Goal: Task Accomplishment & Management: Manage account settings

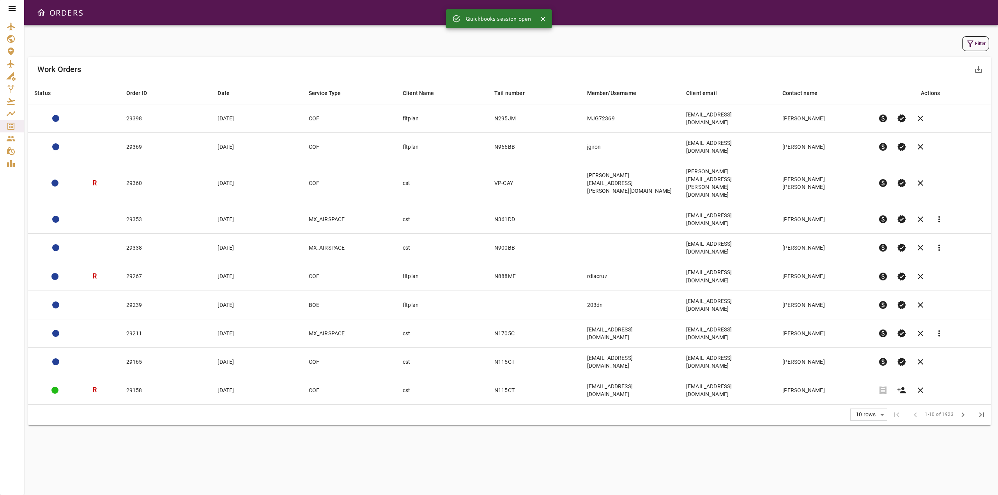
click at [968, 44] on icon "button" at bounding box center [969, 43] width 9 height 9
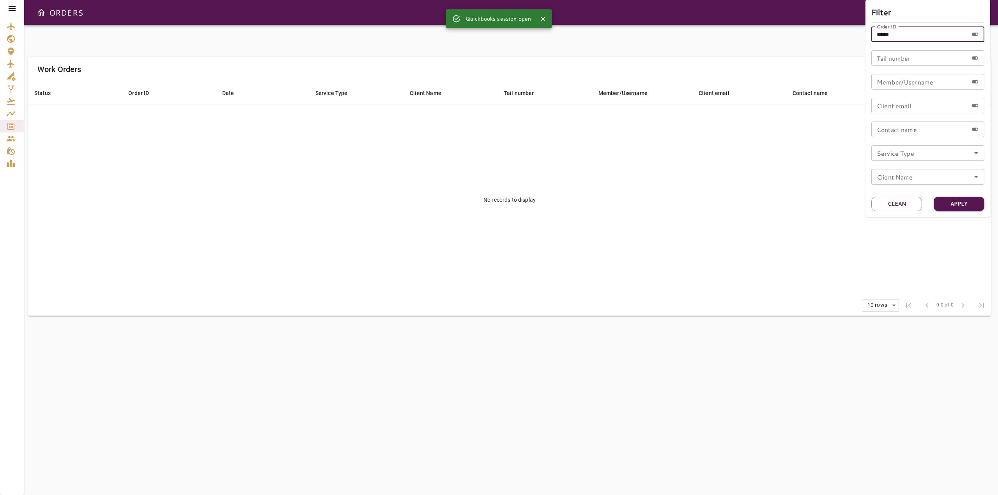
click at [911, 38] on input "*****" at bounding box center [919, 34] width 97 height 16
type input "*****"
click at [972, 205] on button "Apply" at bounding box center [958, 204] width 51 height 14
click at [17, 12] on div at bounding box center [499, 247] width 998 height 495
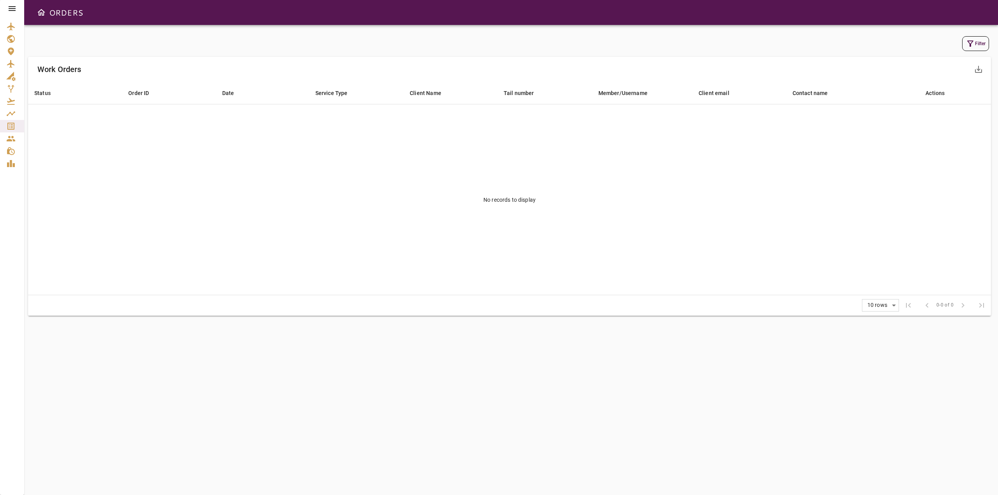
click at [14, 10] on icon at bounding box center [12, 8] width 7 height 5
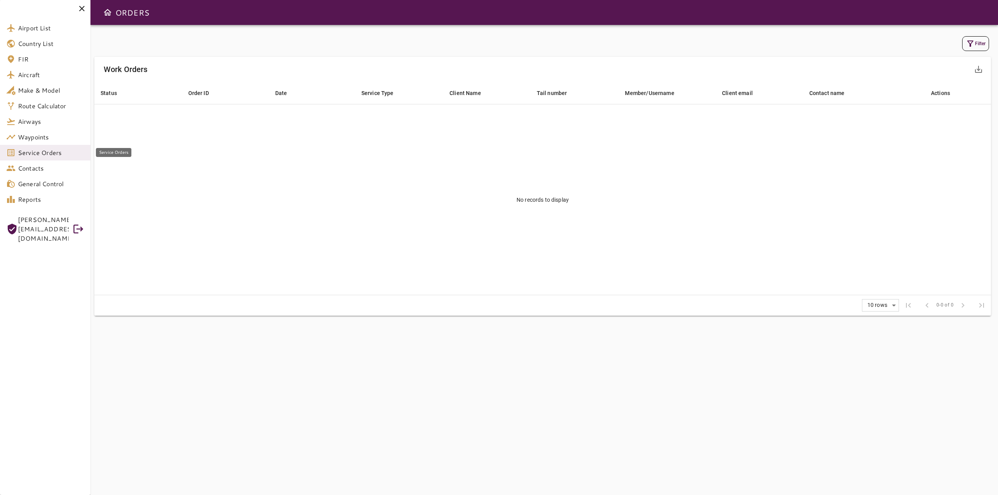
click at [42, 155] on span "Service Orders" at bounding box center [51, 152] width 66 height 9
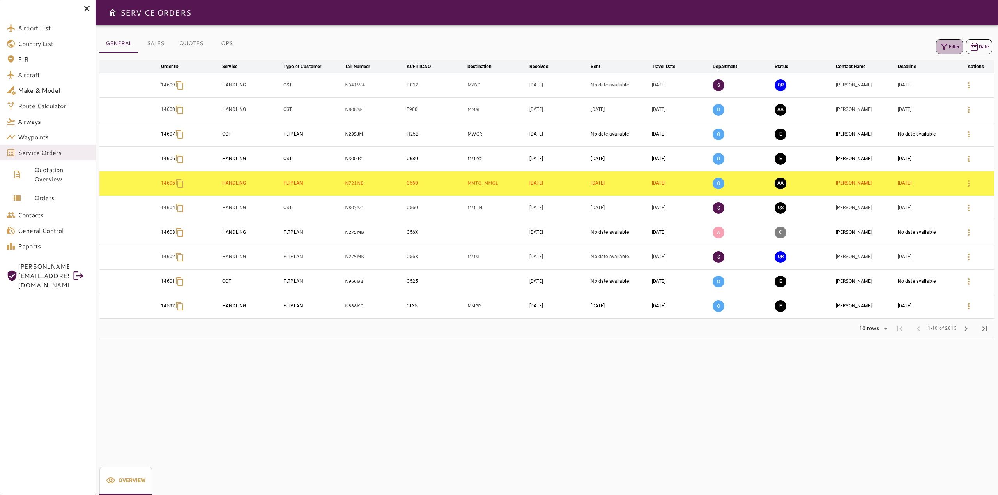
click at [957, 48] on button "Filter" at bounding box center [949, 46] width 27 height 15
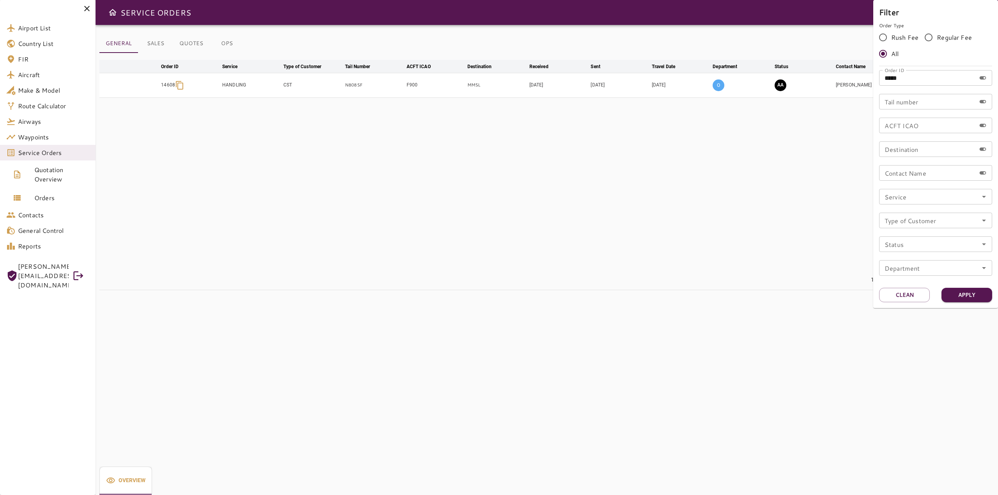
click at [588, 206] on div at bounding box center [499, 247] width 998 height 495
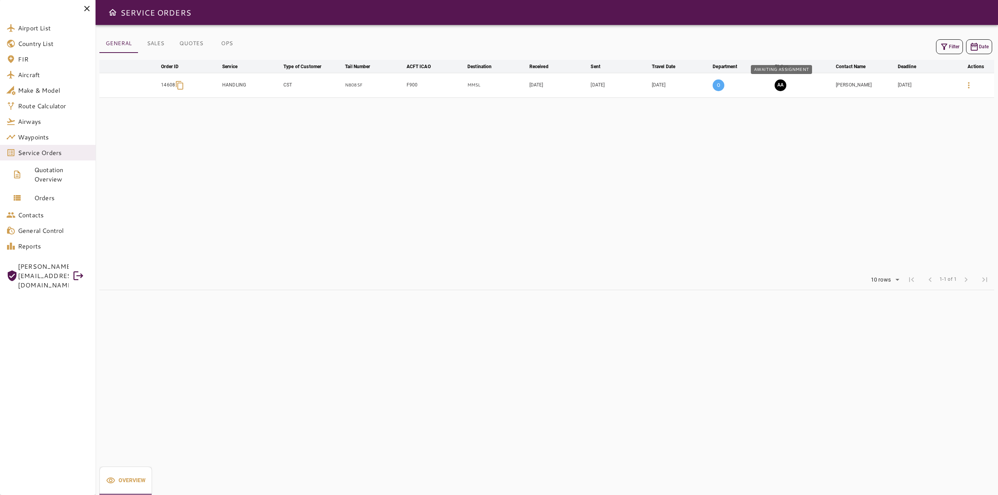
click at [782, 86] on button "AA" at bounding box center [780, 85] width 12 height 12
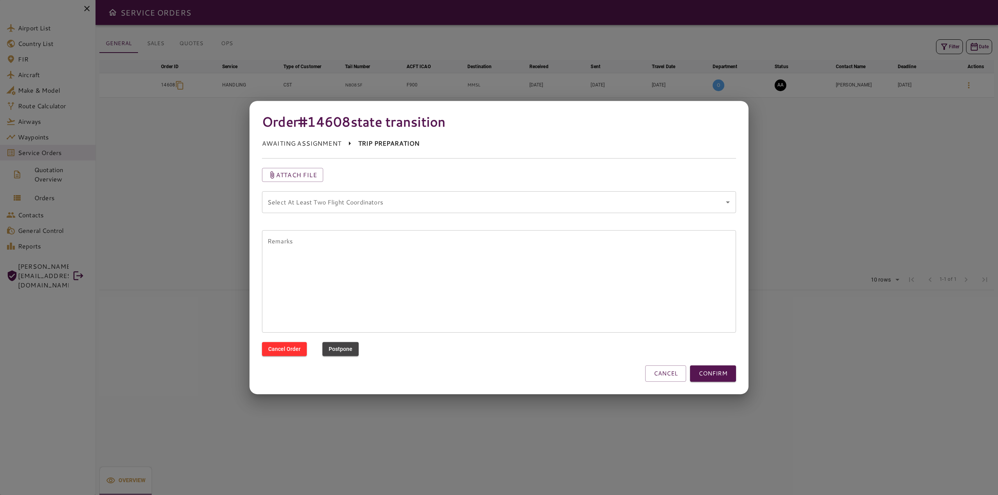
click at [382, 206] on coordinators "Select At Least Two Flight Coordinators" at bounding box center [492, 202] width 455 height 15
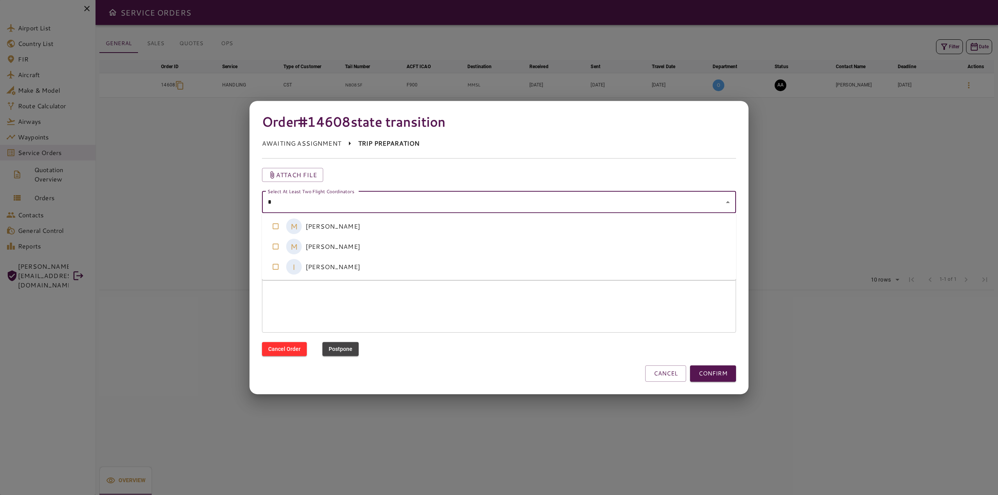
type coordinators "**"
click at [355, 223] on coordinators-option-0 "M [PERSON_NAME]" at bounding box center [499, 226] width 474 height 20
type coordinators "****"
click at [335, 222] on coordinators-option-0 "M [PERSON_NAME]" at bounding box center [499, 226] width 474 height 20
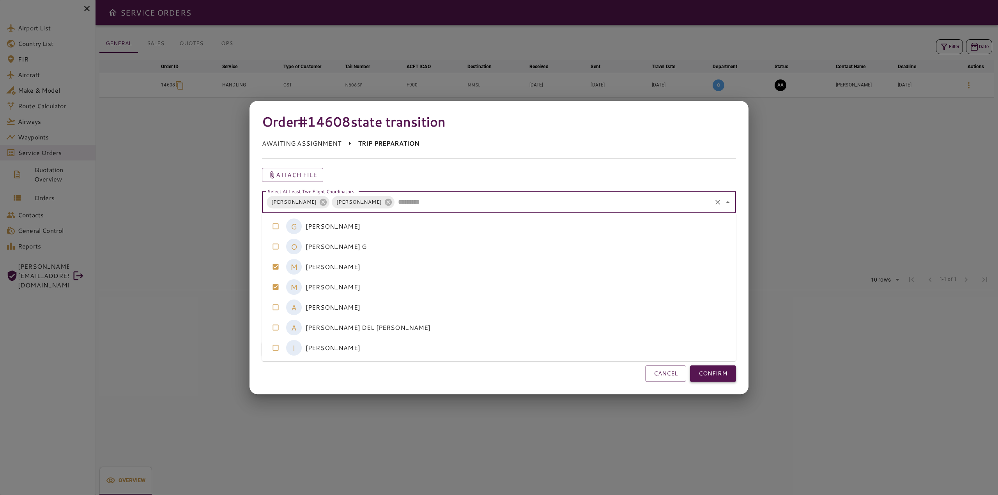
click at [724, 380] on button "CONFIRM" at bounding box center [713, 373] width 46 height 16
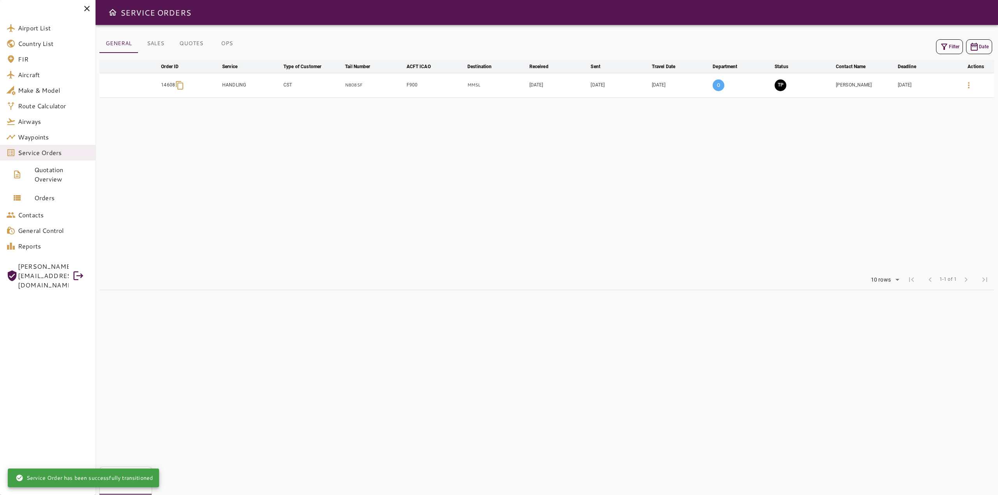
click at [684, 240] on table "arrow_downward Order ID arrow_downward Service arrow_downward Type of Customer …" at bounding box center [546, 165] width 894 height 210
click at [968, 88] on icon "button" at bounding box center [968, 85] width 9 height 9
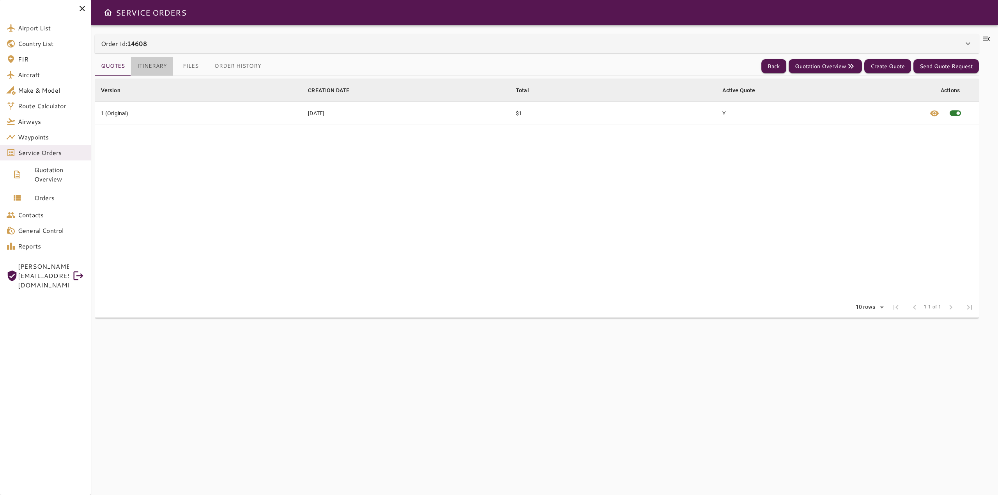
click at [154, 67] on button "Itinerary" at bounding box center [152, 66] width 42 height 19
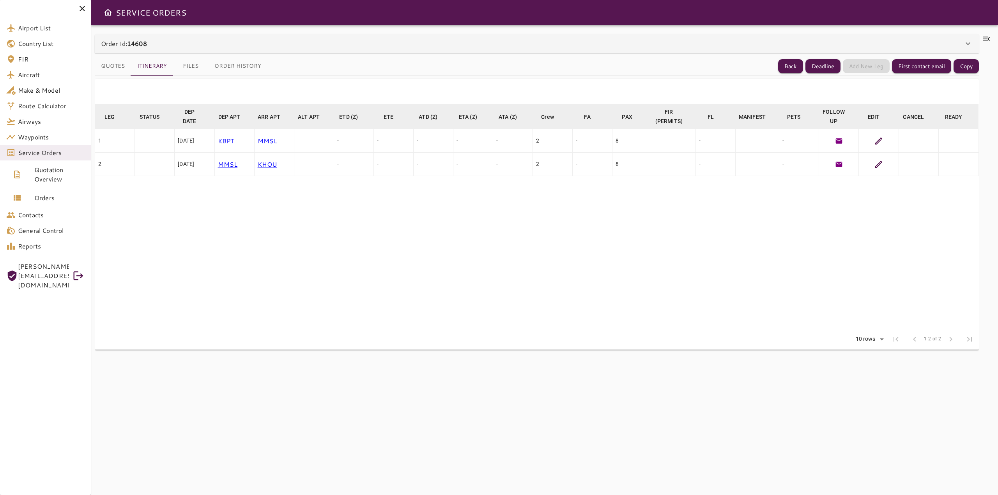
click at [195, 67] on button "Files" at bounding box center [190, 66] width 35 height 19
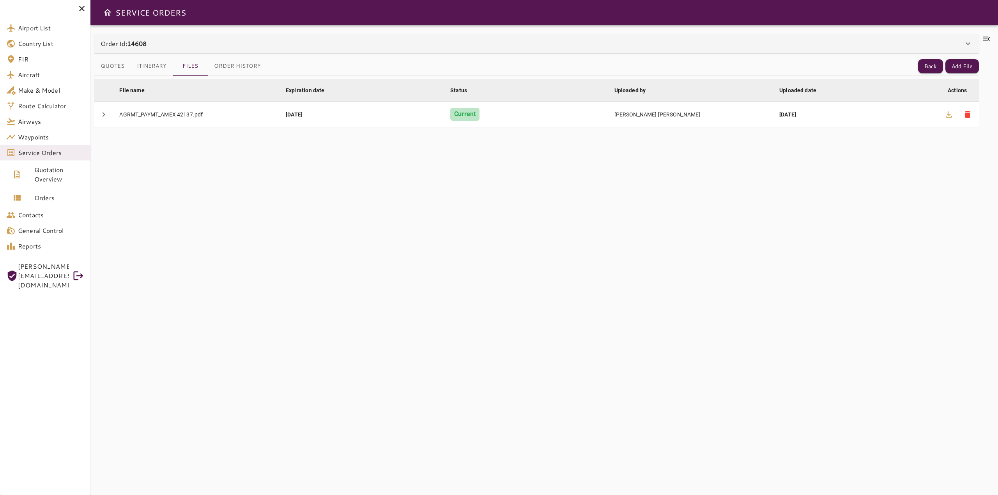
click at [157, 69] on button "Itinerary" at bounding box center [152, 66] width 42 height 19
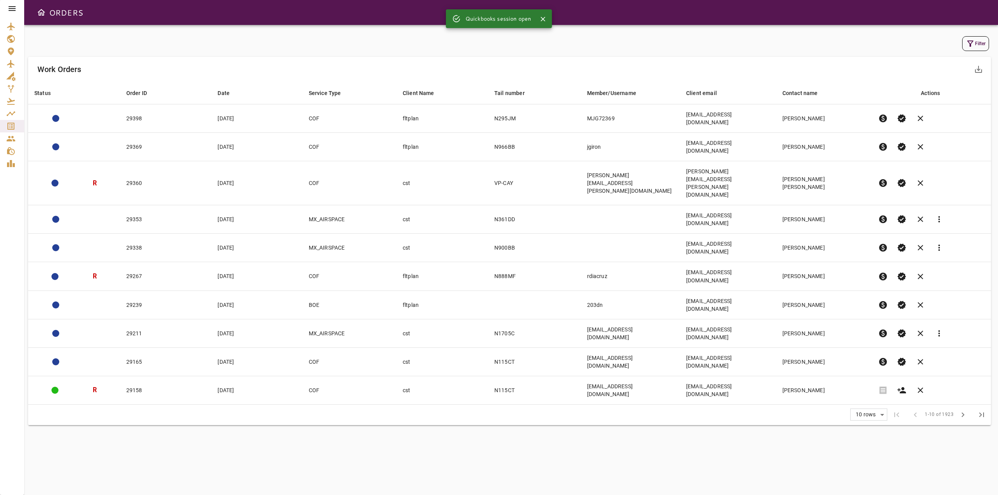
click at [978, 45] on button "Filter" at bounding box center [975, 43] width 27 height 15
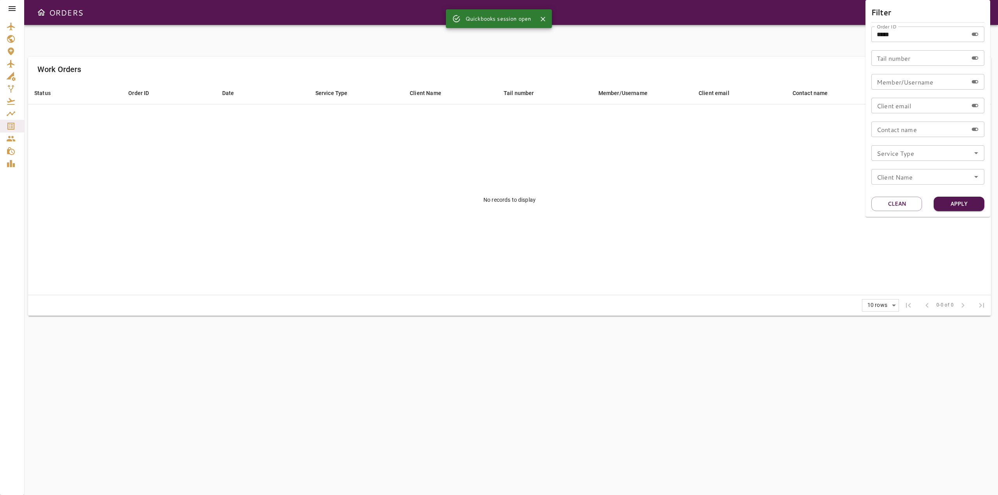
click at [919, 38] on input "*****" at bounding box center [919, 34] width 97 height 16
click at [900, 38] on input "*****" at bounding box center [919, 34] width 97 height 16
type input "*****"
click at [962, 204] on button "Apply" at bounding box center [958, 204] width 51 height 14
click at [898, 39] on input "*****" at bounding box center [919, 34] width 97 height 16
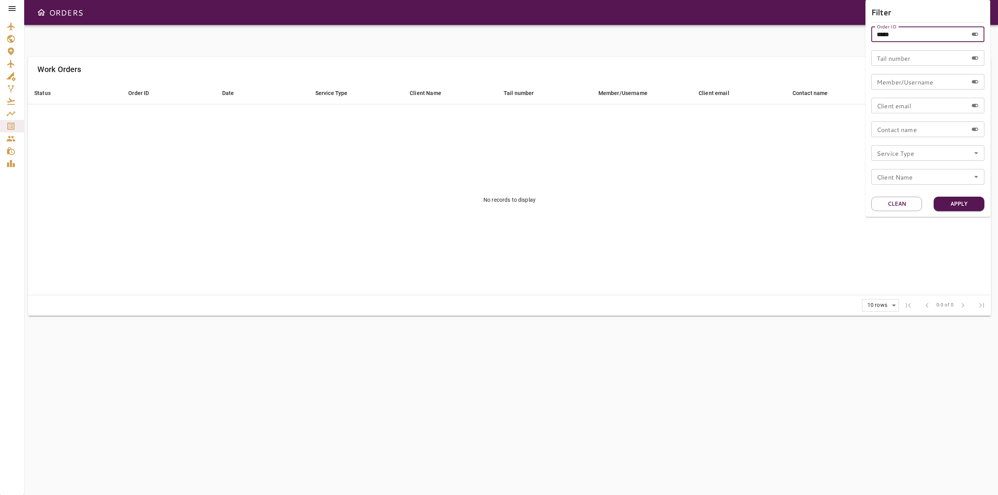
drag, startPoint x: 898, startPoint y: 30, endPoint x: 857, endPoint y: 40, distance: 42.3
click at [857, 40] on div "Filter Order ID ***** Order ID Tail number Tail number Member/Username Member/U…" at bounding box center [499, 247] width 998 height 495
click at [11, 10] on div at bounding box center [499, 247] width 998 height 495
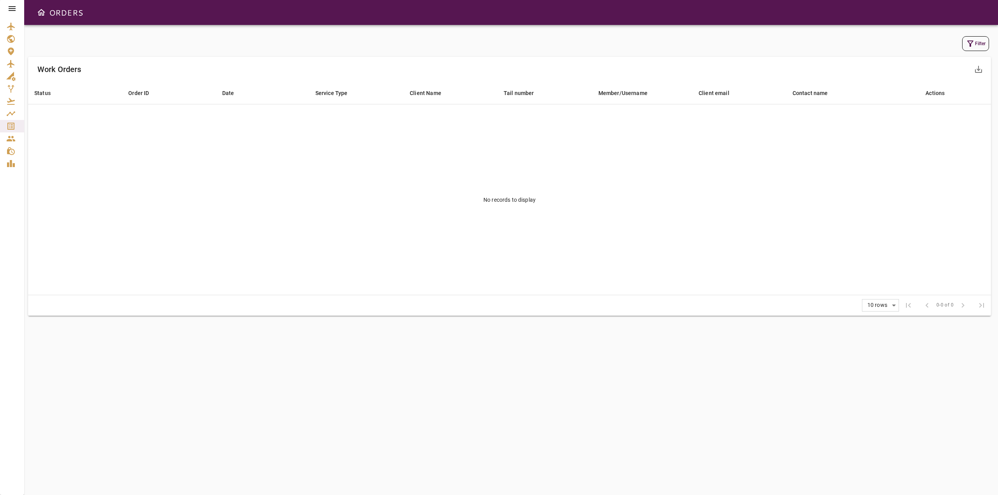
click at [11, 9] on icon at bounding box center [11, 8] width 9 height 9
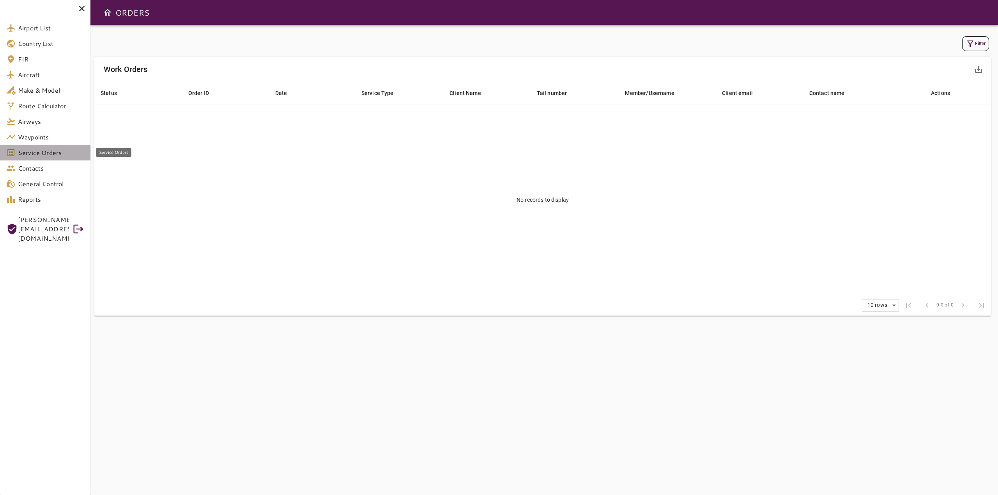
click at [44, 153] on span "Service Orders" at bounding box center [51, 152] width 66 height 9
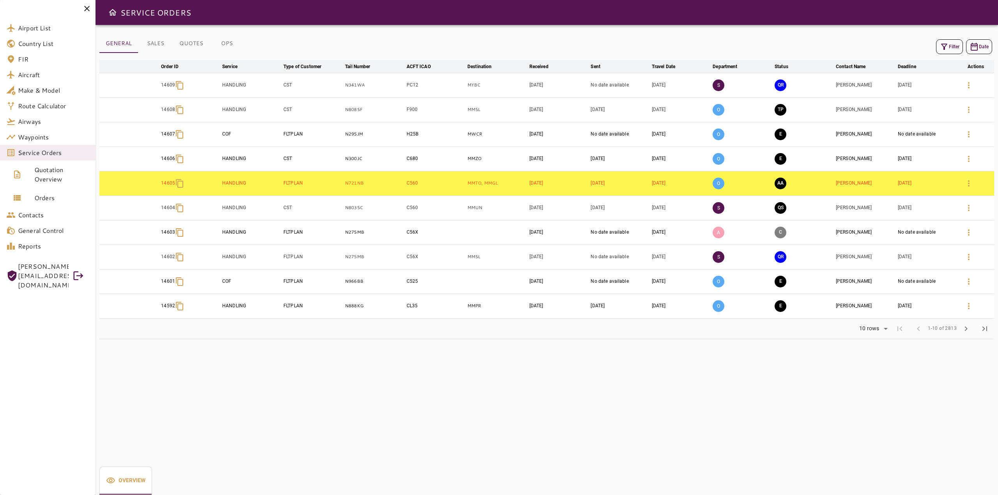
click at [948, 46] on button "Filter" at bounding box center [949, 46] width 27 height 15
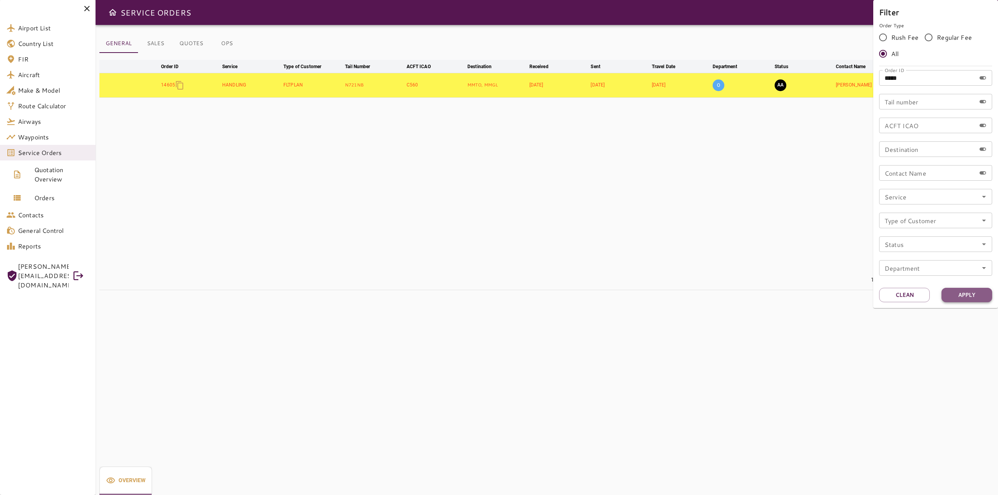
click at [952, 290] on button "Apply" at bounding box center [966, 295] width 51 height 14
click at [959, 287] on div "Filter Order Type Rush Fee Regular Fee All Order ID ***** Order ID Tail number …" at bounding box center [935, 154] width 125 height 308
click at [973, 296] on button "Apply" at bounding box center [966, 295] width 51 height 14
click at [971, 292] on button "Apply" at bounding box center [966, 295] width 51 height 14
click at [545, 200] on div at bounding box center [499, 247] width 998 height 495
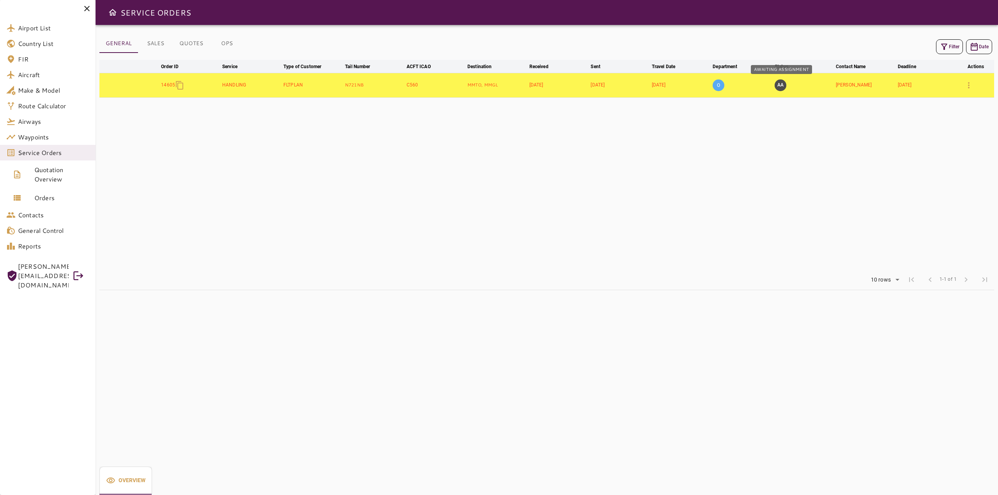
click at [779, 85] on button "AA" at bounding box center [780, 85] width 12 height 12
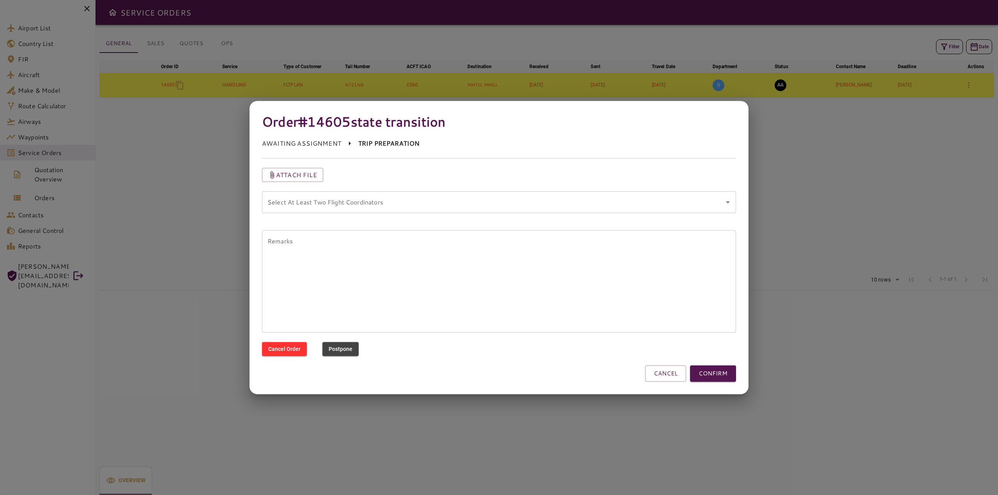
click at [348, 208] on coordinators "Select At Least Two Flight Coordinators" at bounding box center [492, 202] width 455 height 15
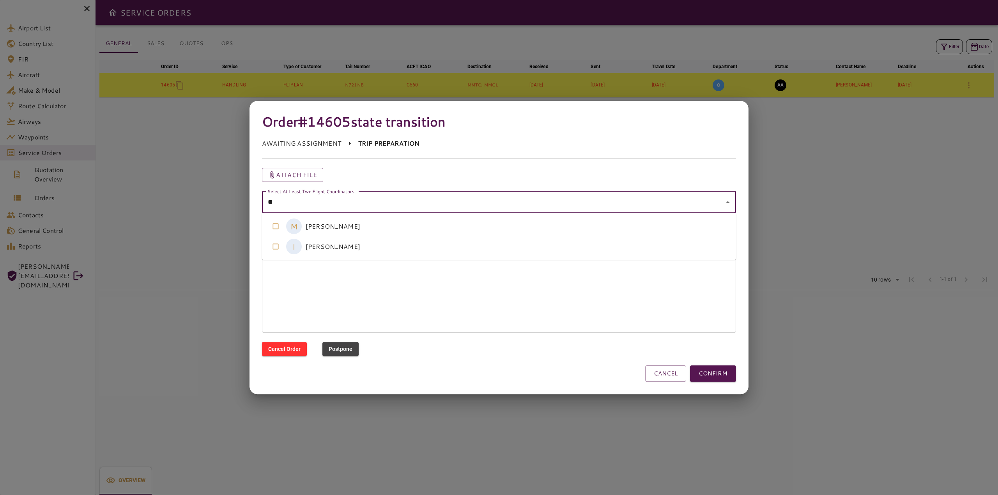
type coordinators "***"
click at [348, 224] on coordinators-option-0 "M [PERSON_NAME]" at bounding box center [499, 226] width 474 height 20
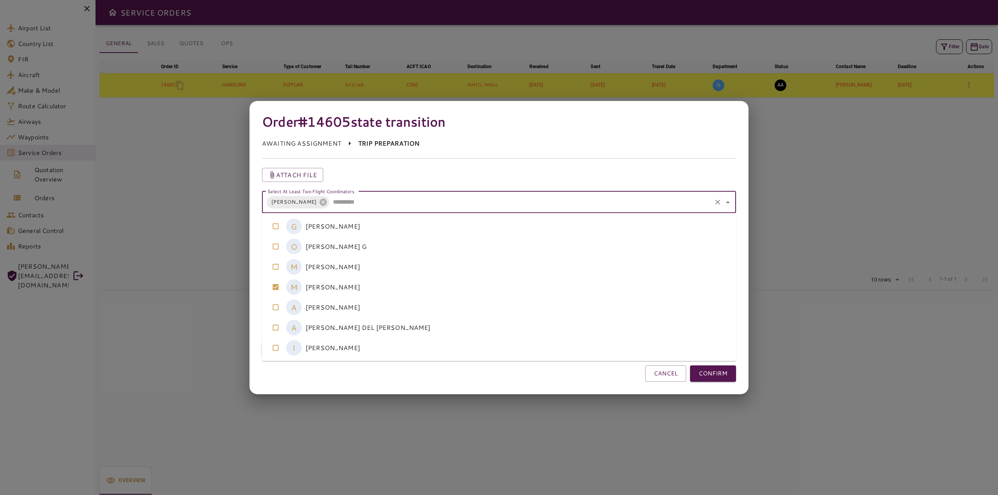
click at [343, 264] on coordinators-option-2 "M [PERSON_NAME]" at bounding box center [499, 267] width 474 height 20
click at [718, 380] on button "CONFIRM" at bounding box center [713, 373] width 46 height 16
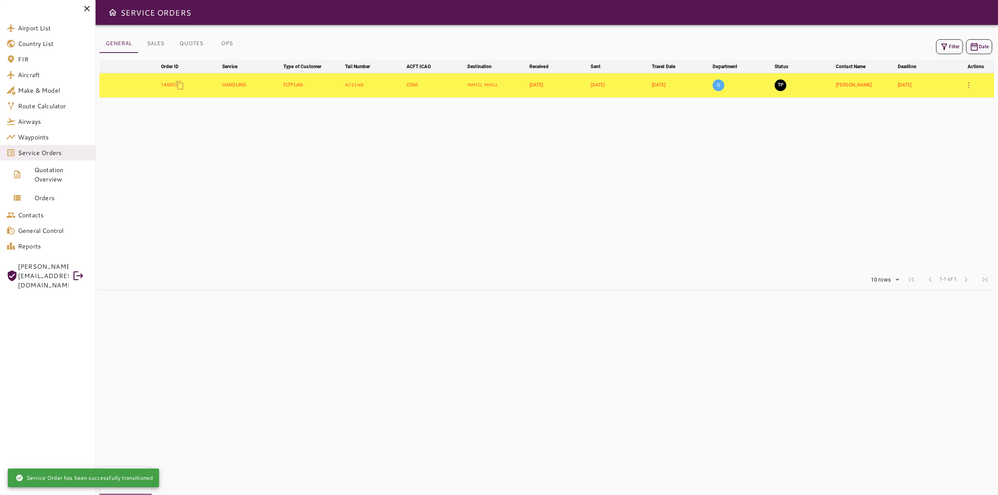
click at [671, 224] on table "arrow_downward Order ID arrow_downward Service arrow_downward Type of Customer …" at bounding box center [546, 165] width 894 height 210
click at [967, 88] on icon "button" at bounding box center [968, 85] width 9 height 9
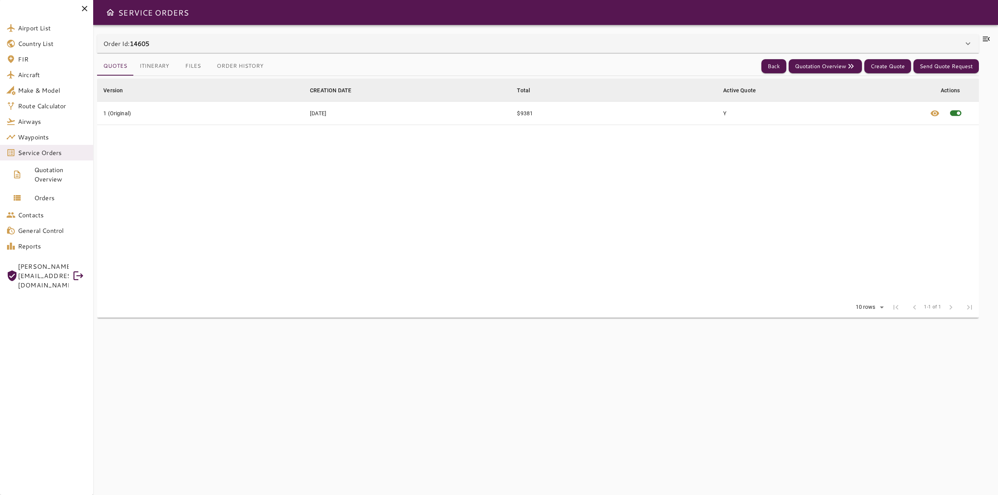
click at [155, 67] on button "Itinerary" at bounding box center [154, 66] width 42 height 19
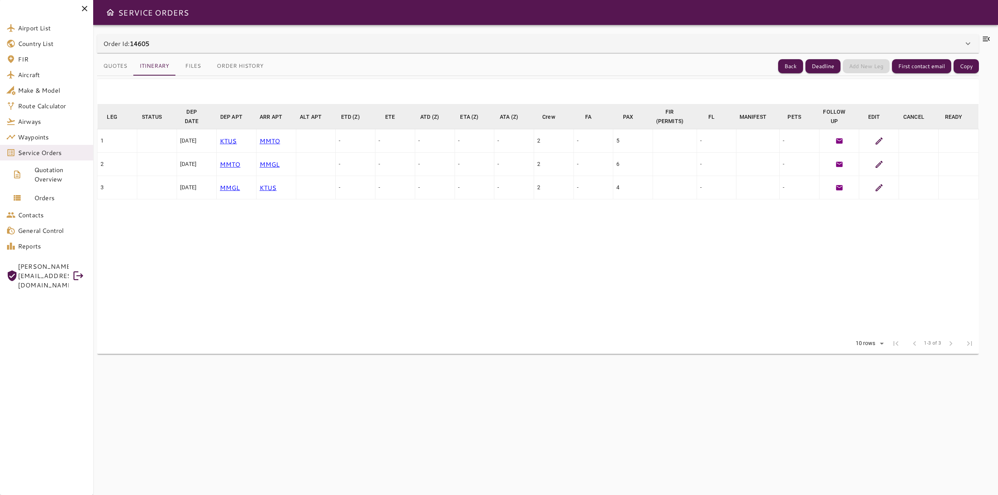
click at [198, 65] on button "Files" at bounding box center [192, 66] width 35 height 19
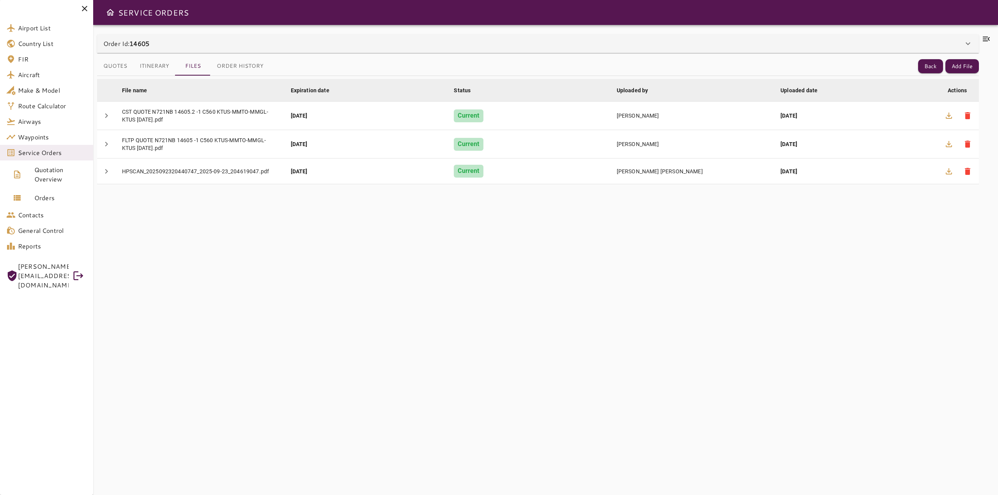
click at [987, 40] on icon at bounding box center [985, 38] width 9 height 9
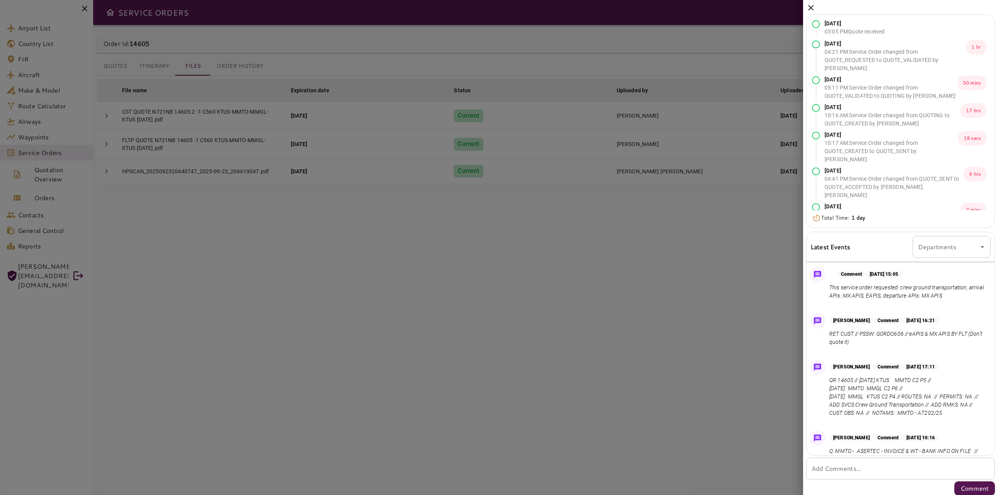
drag, startPoint x: 896, startPoint y: 405, endPoint x: 964, endPoint y: 424, distance: 70.2
click at [964, 417] on p "QR:14605 // Sep 29, 2025 KTUS MMTO C2 P5 // Sep 30, 2025 MMTO MMGL C2 P6 // Oct…" at bounding box center [908, 396] width 158 height 41
copy p ":Crew Ground Transportation // ADD RMKS: NA // CUST OBS: NA // NOTAMS: MMTO - A…"
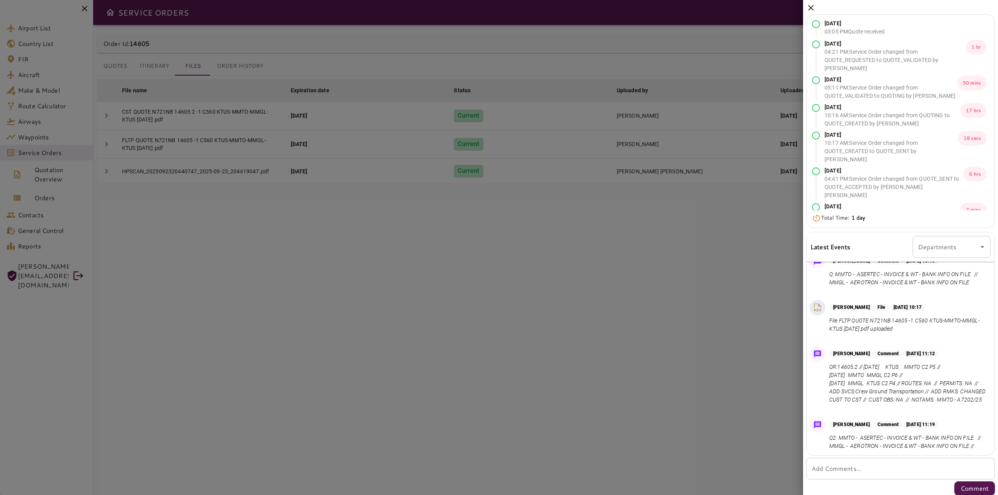
scroll to position [195, 0]
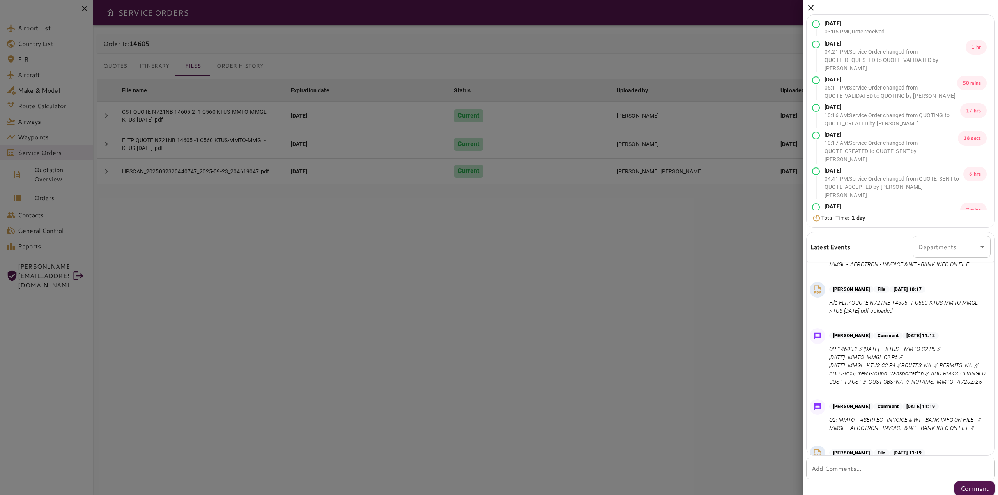
drag, startPoint x: 873, startPoint y: 390, endPoint x: 964, endPoint y: 406, distance: 92.1
click at [964, 386] on p "QR:14605.2 // Sep 29, 2025 KTUS MMTO C2 P5 // Sep 30, 2025 MMTO MMGL C2 P6 // O…" at bounding box center [908, 365] width 158 height 41
copy p "DD SVCS:Crew Ground Transportation // ADD RMKS: CHANGED CUST TO CST // CUST OBS…"
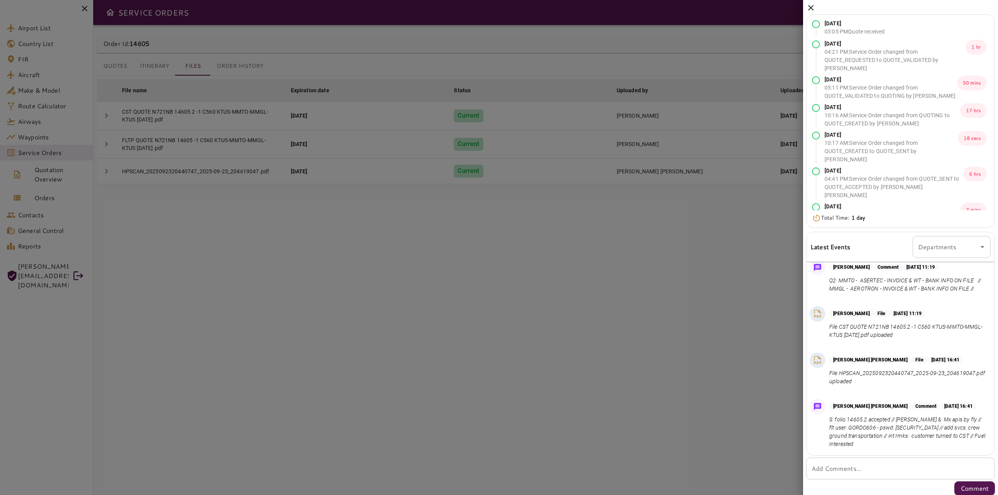
scroll to position [375, 0]
drag, startPoint x: 897, startPoint y: 421, endPoint x: 971, endPoint y: 447, distance: 78.1
click at [971, 447] on p "S: folio 14605.2 accepted // eapis & Mx apis by fly // flt user: GORDO606 - psw…" at bounding box center [908, 432] width 158 height 33
copy p "eapis & Mx apis by fly // flt user: GORDO606 - pswd: CITATION // add svcs: crew…"
click at [510, 315] on div at bounding box center [499, 247] width 998 height 495
